Goal: Navigation & Orientation: Find specific page/section

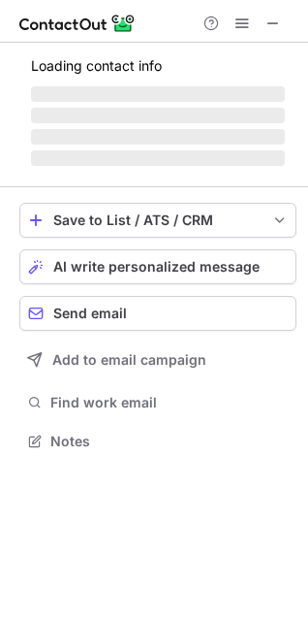
scroll to position [500, 308]
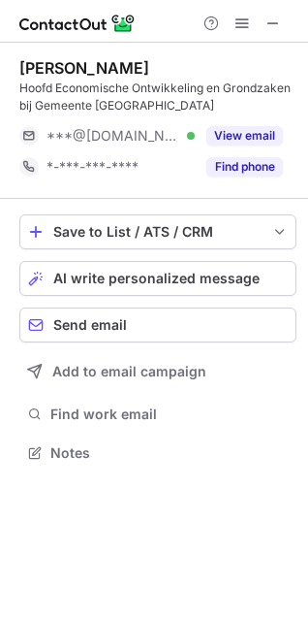
scroll to position [438, 308]
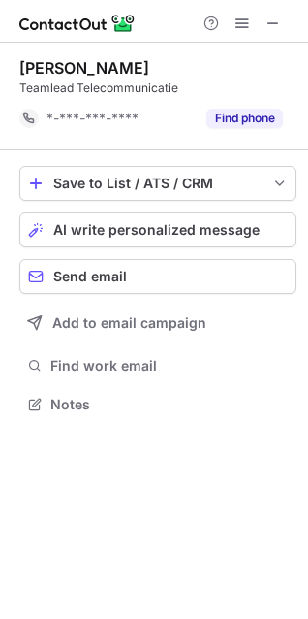
scroll to position [391, 308]
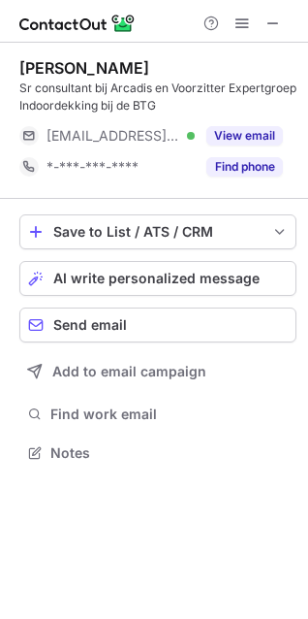
scroll to position [438, 308]
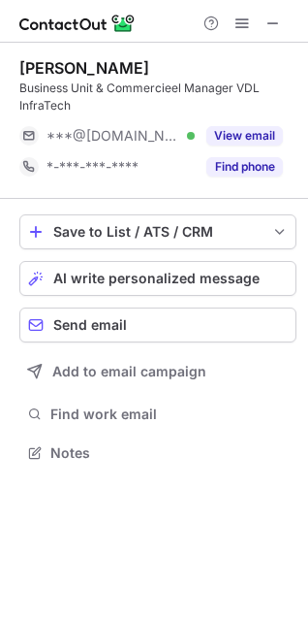
scroll to position [438, 308]
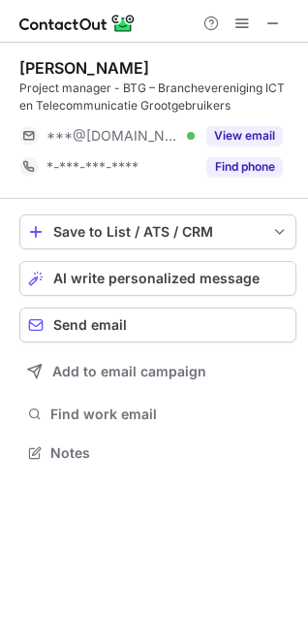
scroll to position [438, 308]
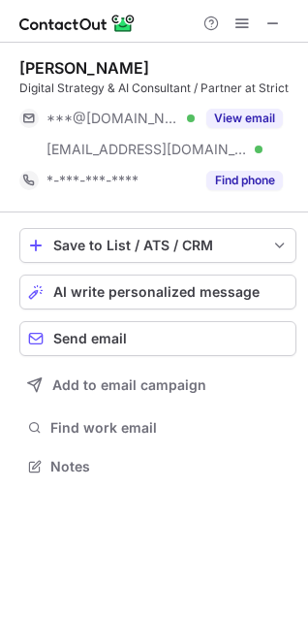
scroll to position [453, 308]
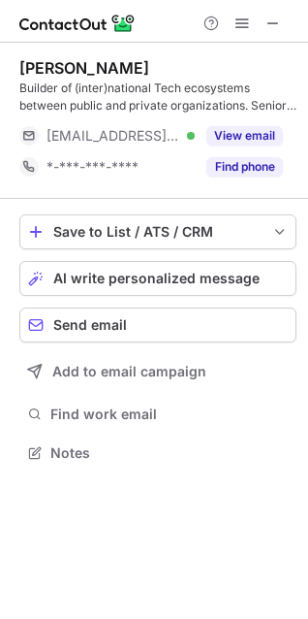
scroll to position [438, 308]
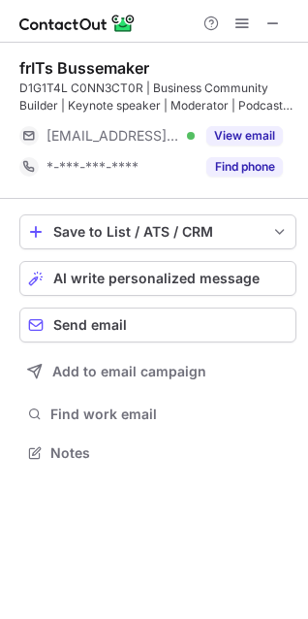
scroll to position [427, 308]
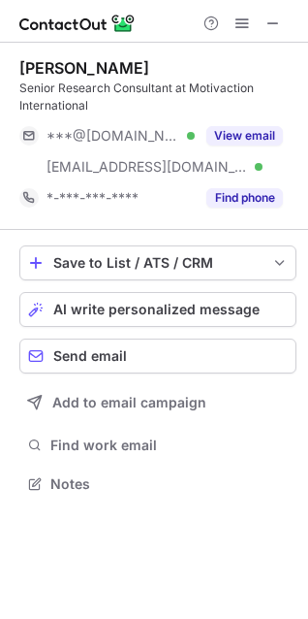
scroll to position [469, 308]
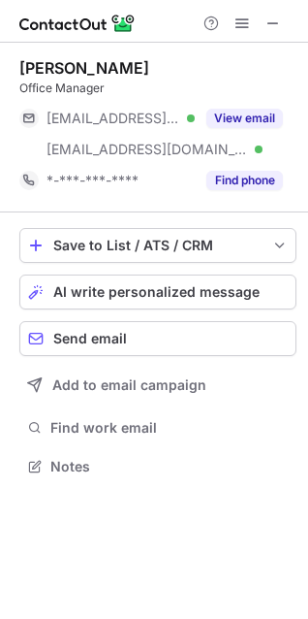
scroll to position [453, 308]
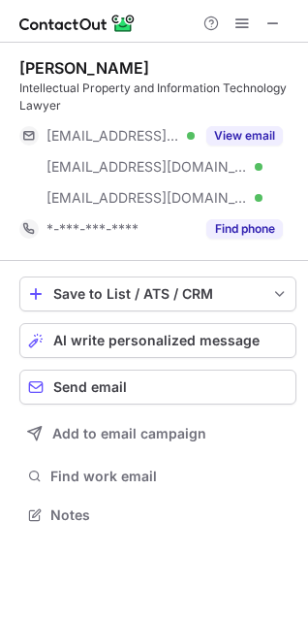
scroll to position [500, 308]
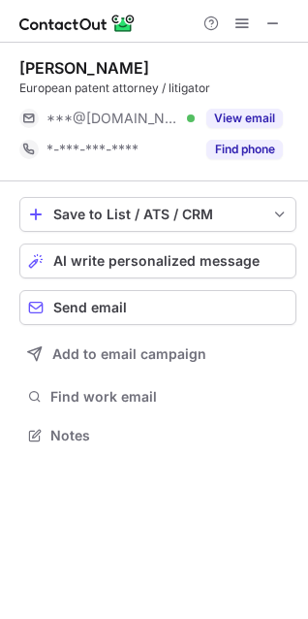
scroll to position [422, 308]
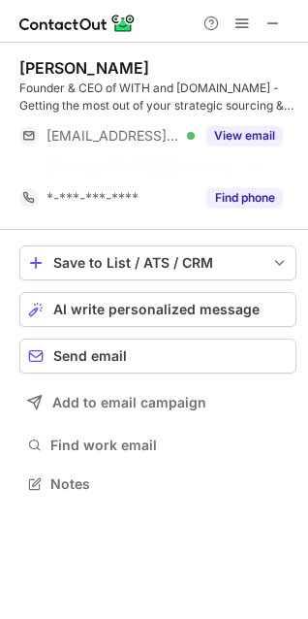
scroll to position [438, 308]
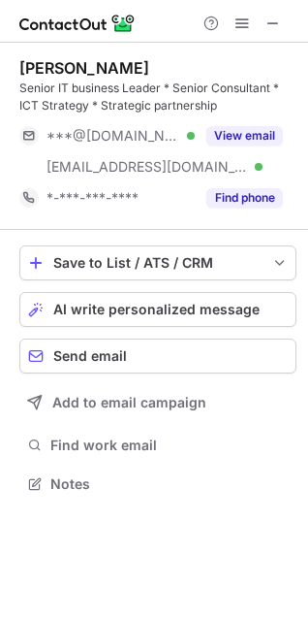
scroll to position [469, 308]
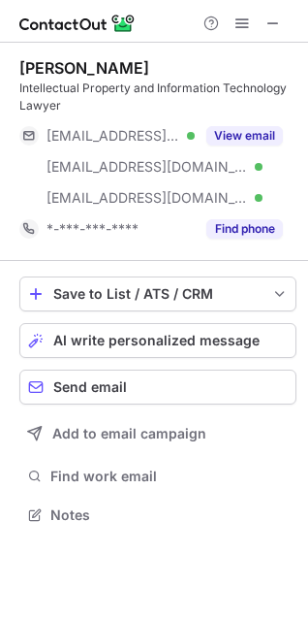
scroll to position [500, 308]
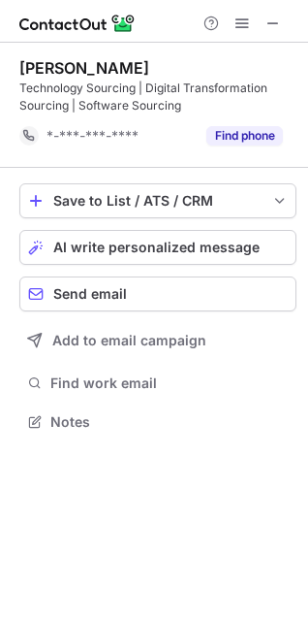
scroll to position [407, 308]
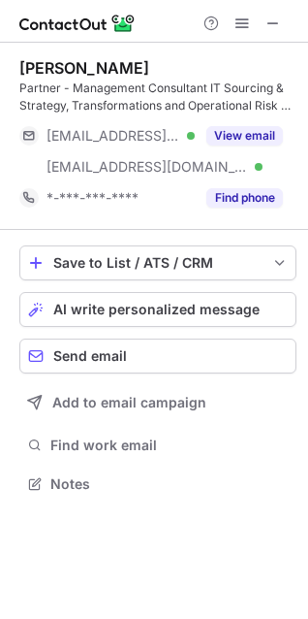
scroll to position [469, 308]
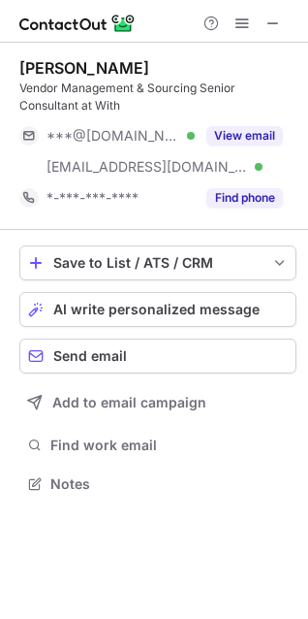
scroll to position [469, 308]
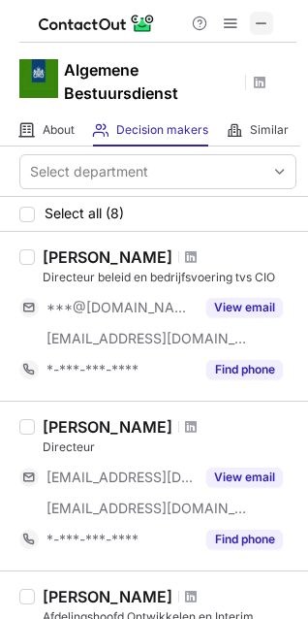
click at [261, 29] on span at bounding box center [262, 24] width 16 height 16
